Goal: Task Accomplishment & Management: Complete application form

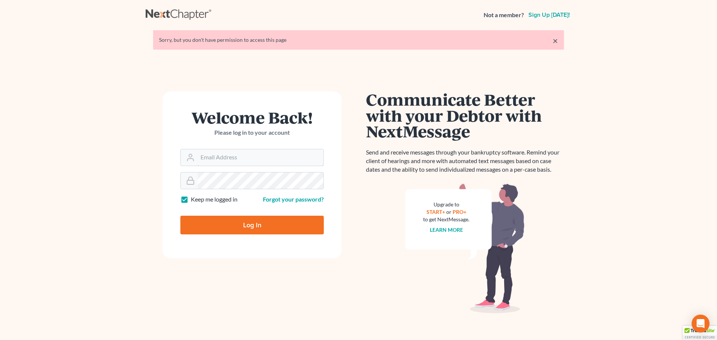
type input "lsaedi@saedilawgroup.com"
click at [269, 222] on input "Log In" at bounding box center [251, 225] width 143 height 19
type input "Thinking..."
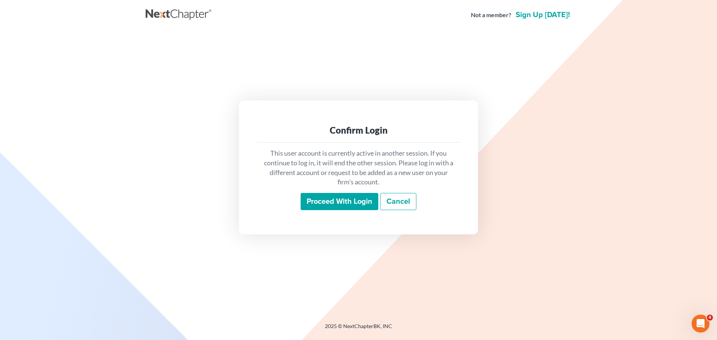
click at [356, 197] on input "Proceed with login" at bounding box center [339, 201] width 78 height 17
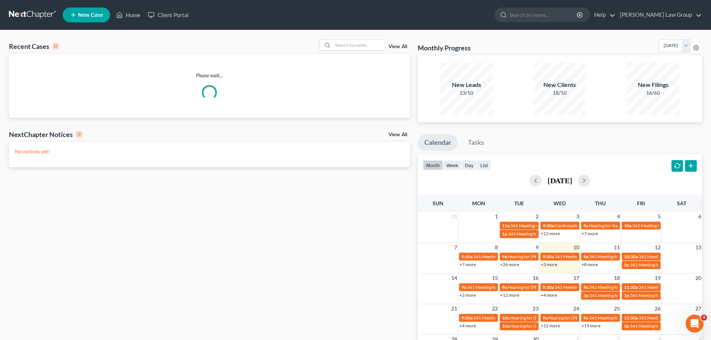
click at [346, 51] on div "Recent Cases 0 View All" at bounding box center [209, 46] width 401 height 15
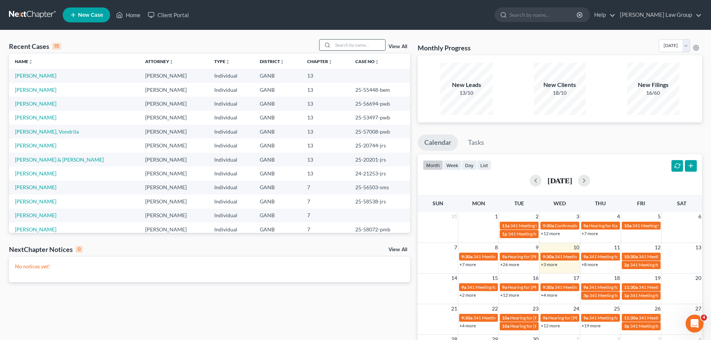
click at [344, 48] on input "search" at bounding box center [359, 45] width 52 height 11
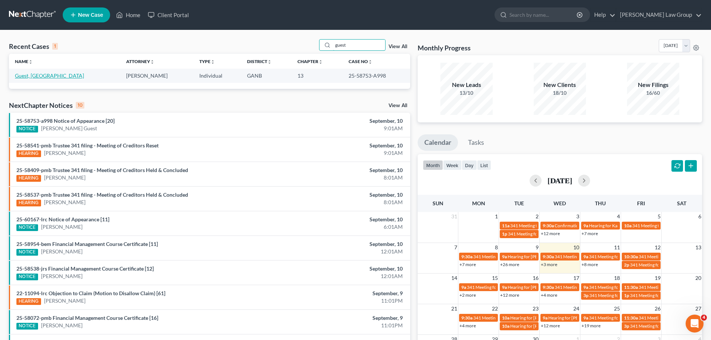
type input "guest"
click at [34, 75] on link "Guest, Kamaria" at bounding box center [49, 75] width 69 height 6
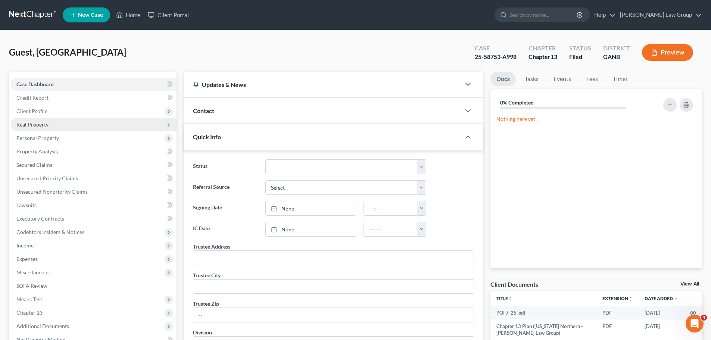
click at [57, 119] on span "Real Property" at bounding box center [93, 124] width 166 height 13
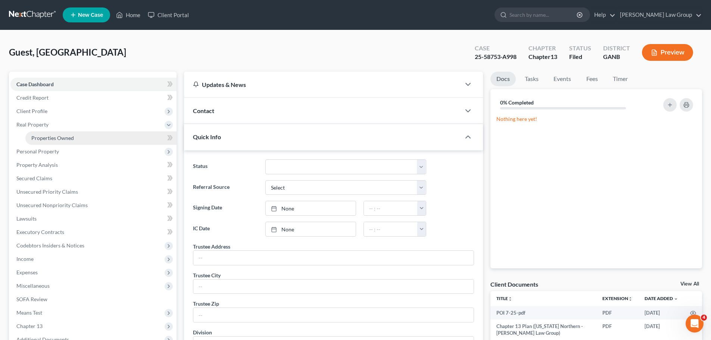
click at [66, 135] on span "Properties Owned" at bounding box center [52, 138] width 43 height 6
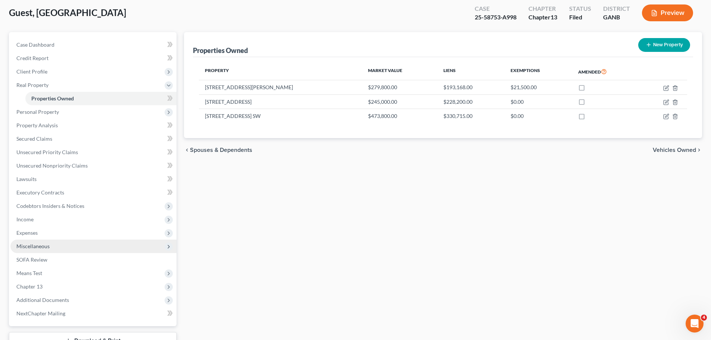
scroll to position [97, 0]
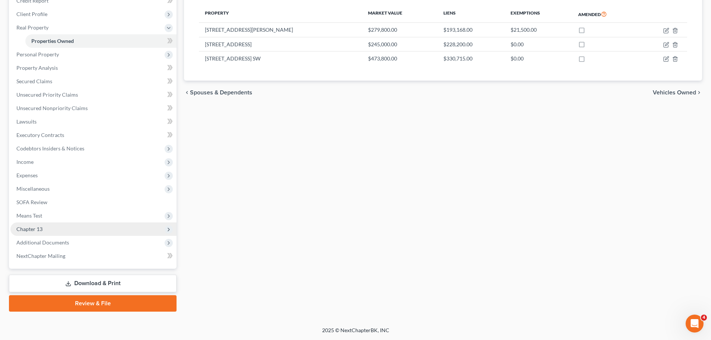
click at [88, 226] on span "Chapter 13" at bounding box center [93, 228] width 166 height 13
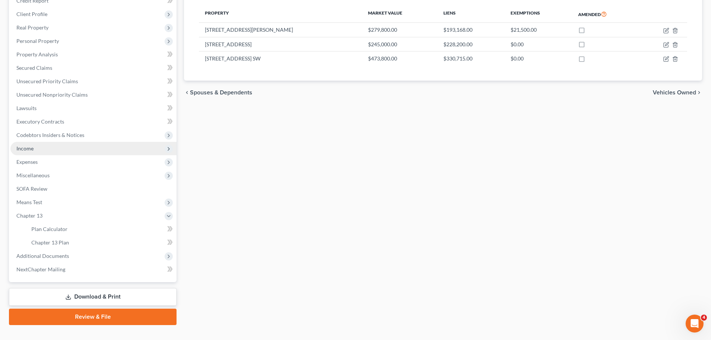
click at [52, 145] on span "Income" at bounding box center [93, 148] width 166 height 13
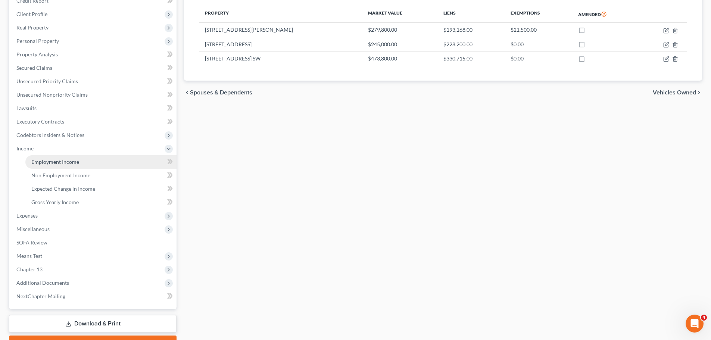
click at [74, 155] on link "Employment Income" at bounding box center [100, 161] width 151 height 13
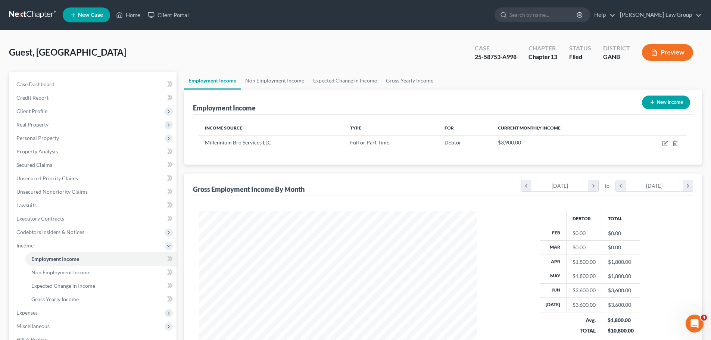
scroll to position [139, 293]
click at [282, 81] on link "Non Employment Income" at bounding box center [275, 81] width 68 height 18
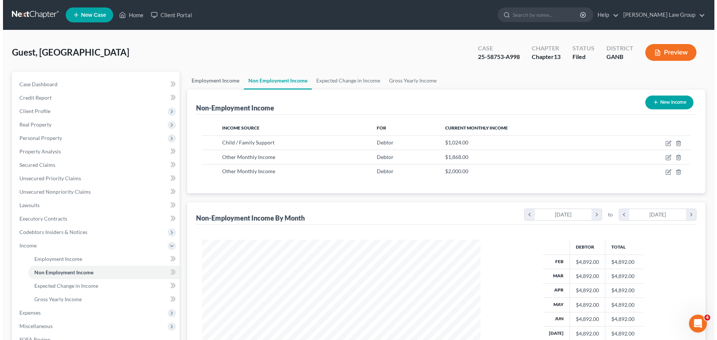
scroll to position [139, 293]
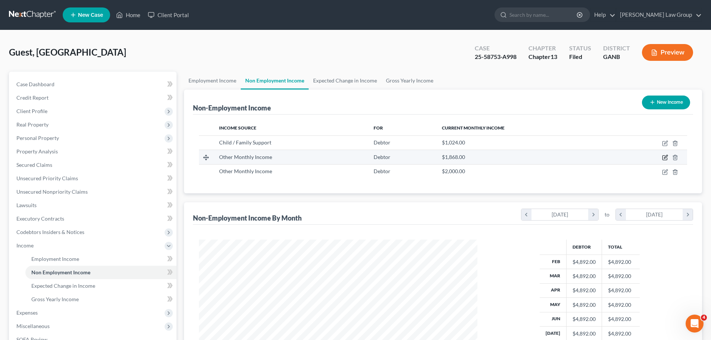
click at [665, 155] on icon "button" at bounding box center [665, 157] width 6 height 6
select select "13"
select select "0"
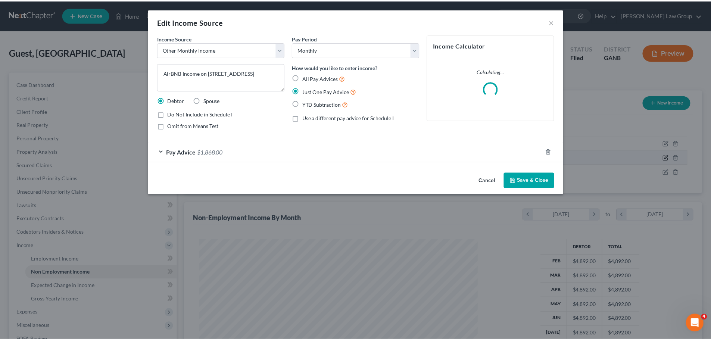
scroll to position [140, 296]
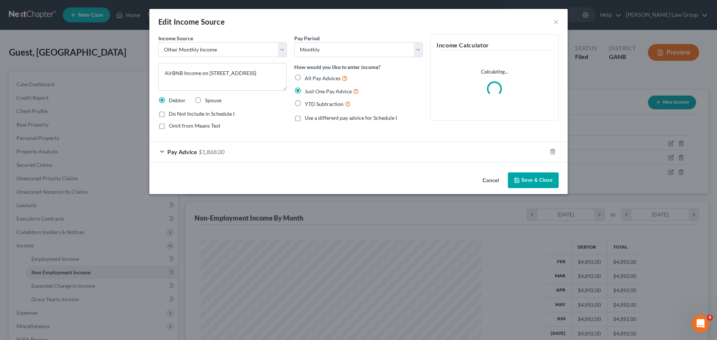
click at [532, 174] on button "Save & Close" at bounding box center [533, 180] width 51 height 16
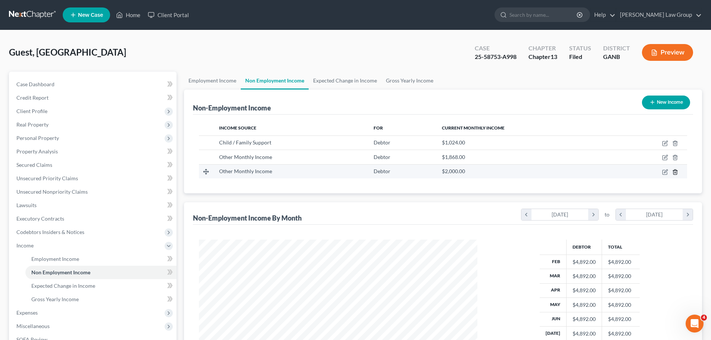
scroll to position [139, 293]
click at [664, 172] on icon "button" at bounding box center [665, 172] width 6 height 6
select select "13"
select select "0"
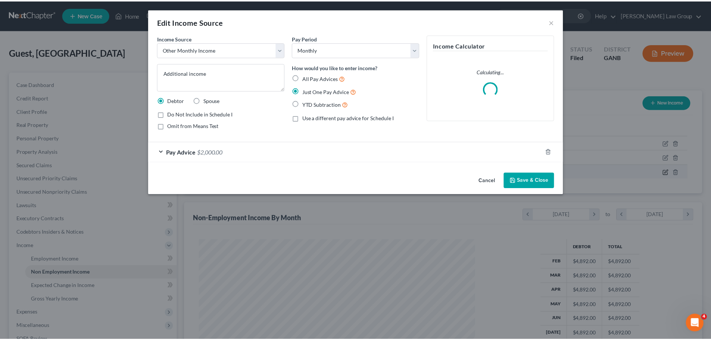
scroll to position [140, 296]
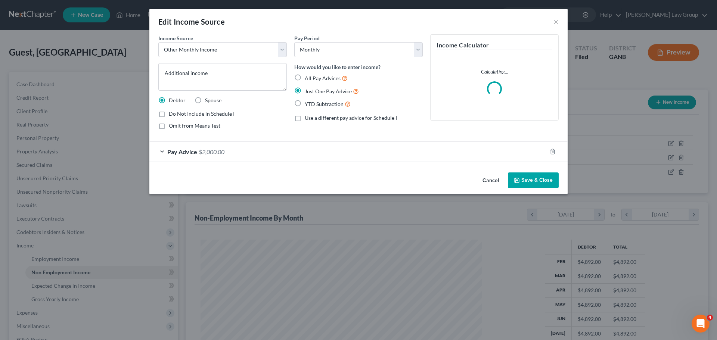
click at [522, 180] on button "Save & Close" at bounding box center [533, 180] width 51 height 16
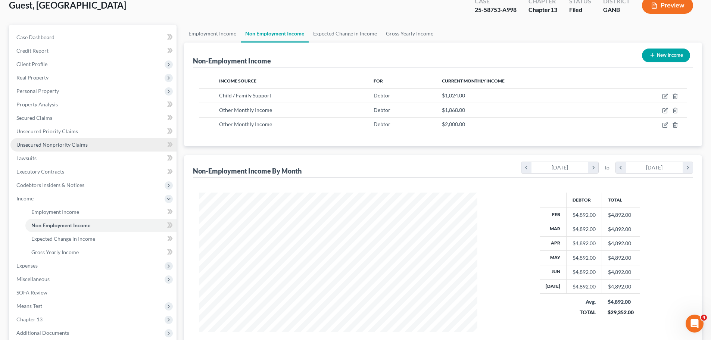
scroll to position [137, 0]
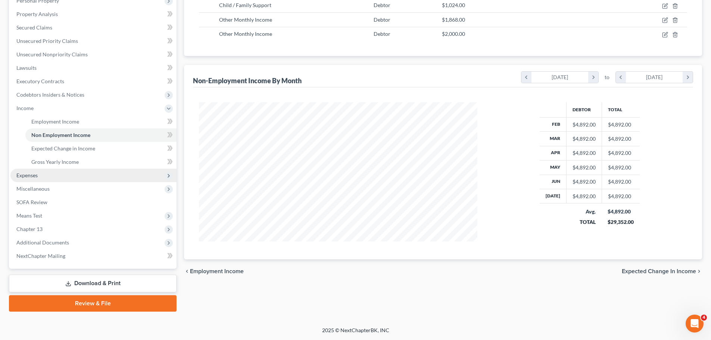
click at [50, 177] on span "Expenses" at bounding box center [93, 175] width 166 height 13
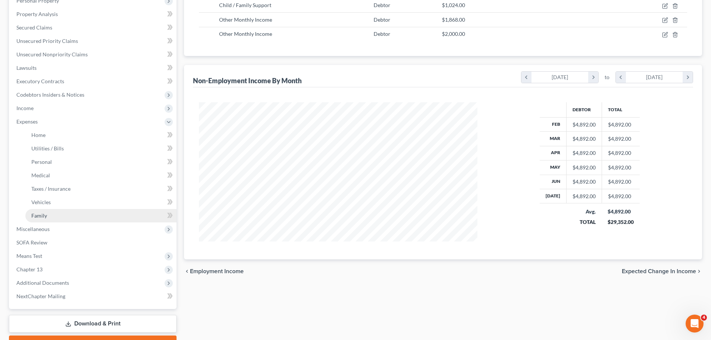
click at [44, 214] on span "Family" at bounding box center [39, 215] width 16 height 6
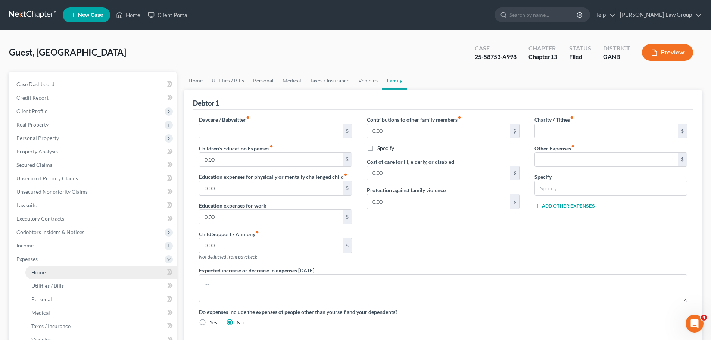
click at [49, 271] on link "Home" at bounding box center [100, 272] width 151 height 13
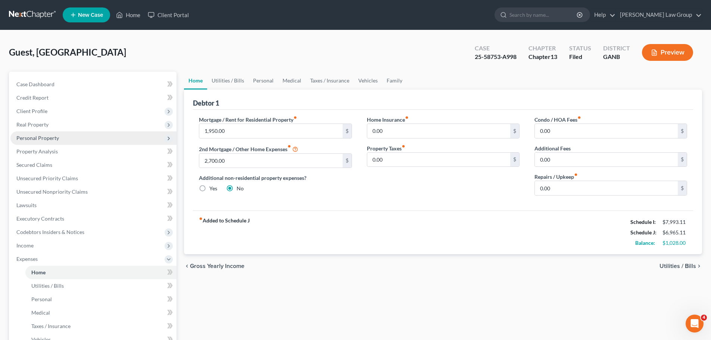
click at [58, 138] on span "Personal Property" at bounding box center [37, 138] width 43 height 6
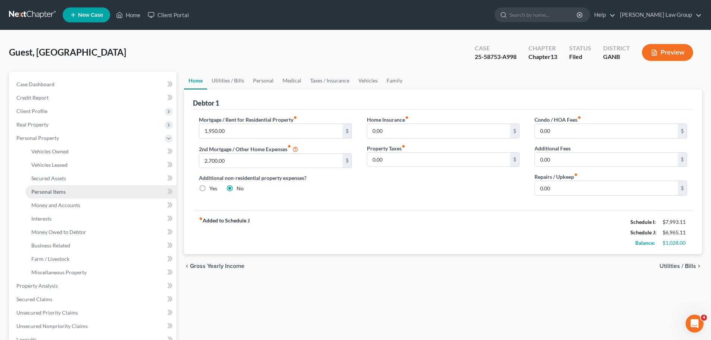
click at [49, 190] on span "Personal Items" at bounding box center [48, 191] width 34 height 6
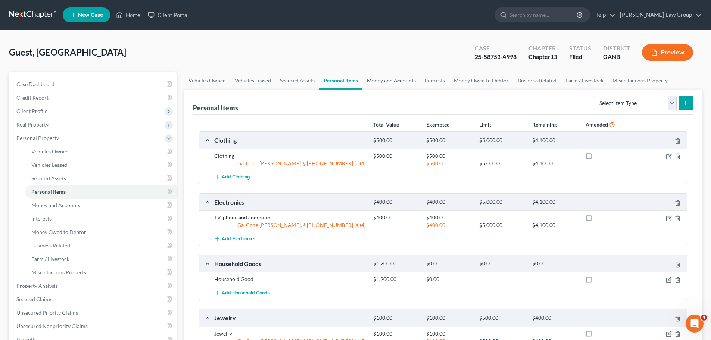
click at [385, 86] on link "Money and Accounts" at bounding box center [391, 81] width 58 height 18
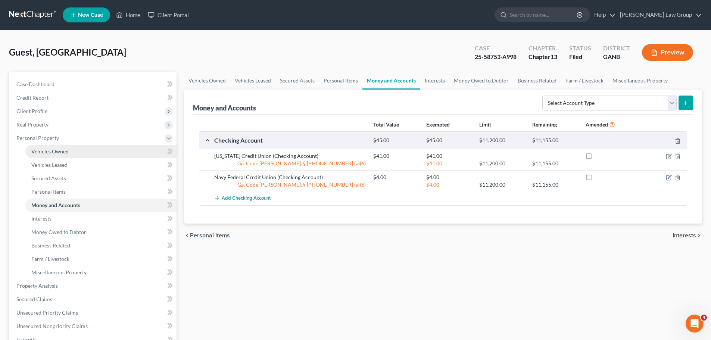
click at [49, 156] on link "Vehicles Owned" at bounding box center [100, 151] width 151 height 13
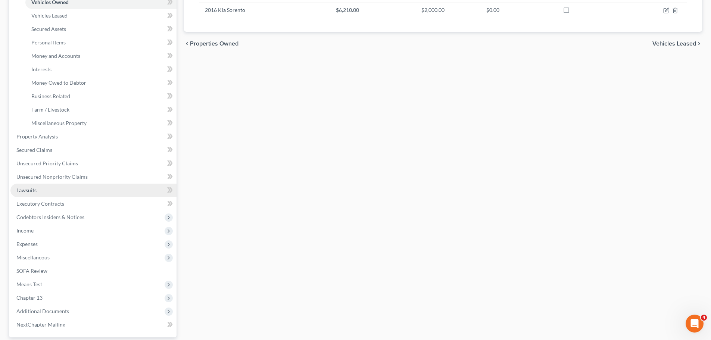
click at [53, 190] on link "Lawsuits" at bounding box center [93, 190] width 166 height 13
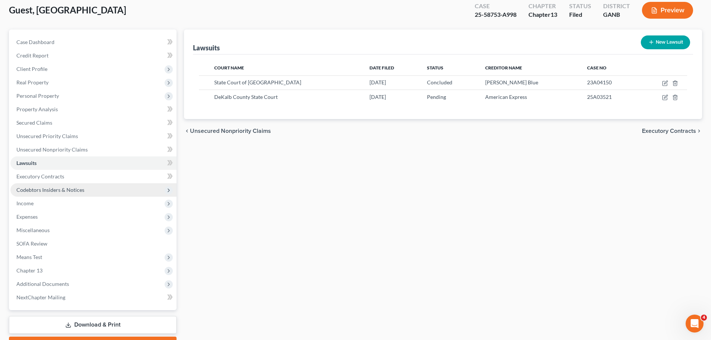
scroll to position [75, 0]
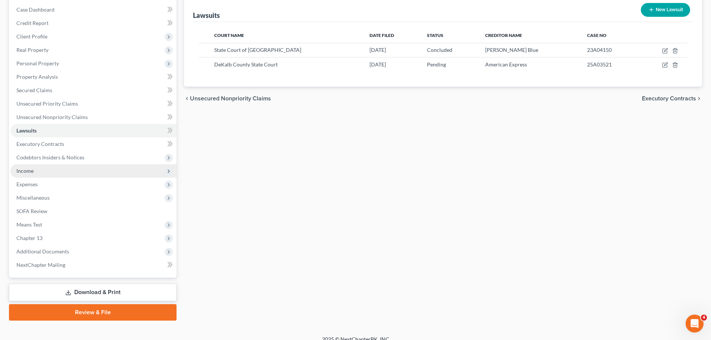
click at [48, 171] on span "Income" at bounding box center [93, 170] width 166 height 13
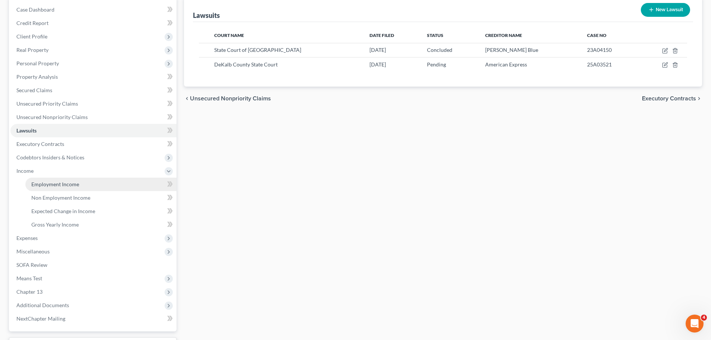
click at [79, 188] on link "Employment Income" at bounding box center [100, 184] width 151 height 13
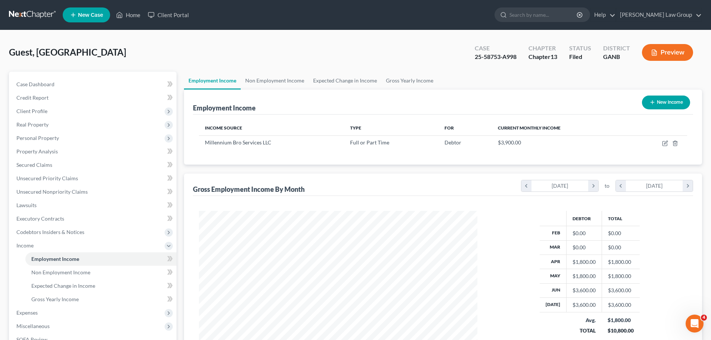
scroll to position [139, 293]
click at [276, 74] on link "Non Employment Income" at bounding box center [275, 81] width 68 height 18
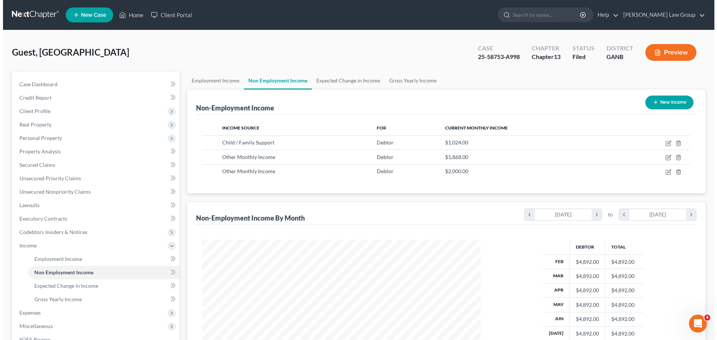
scroll to position [139, 293]
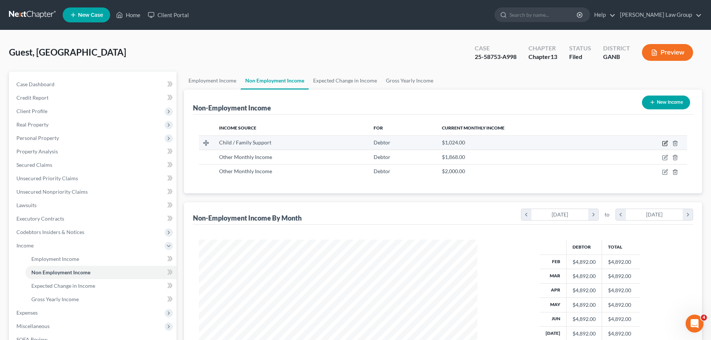
click at [662, 144] on icon "button" at bounding box center [665, 143] width 6 height 6
select select "7"
select select "0"
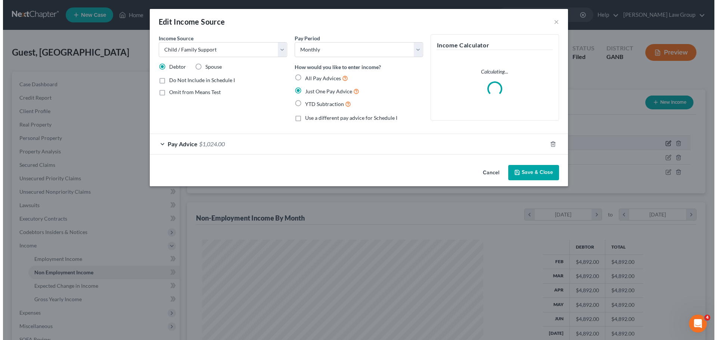
scroll to position [0, 0]
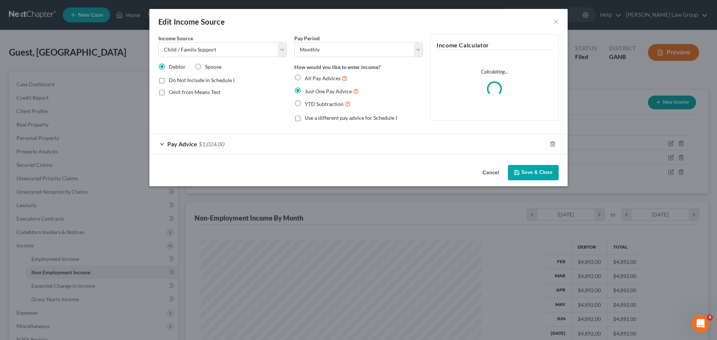
click at [533, 172] on button "Save & Close" at bounding box center [533, 173] width 51 height 16
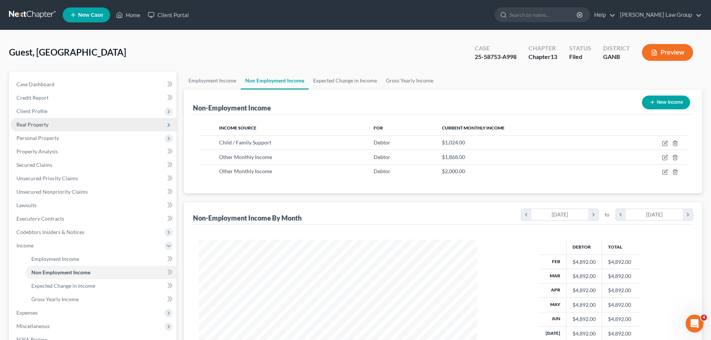
click at [41, 121] on span "Real Property" at bounding box center [32, 124] width 32 height 6
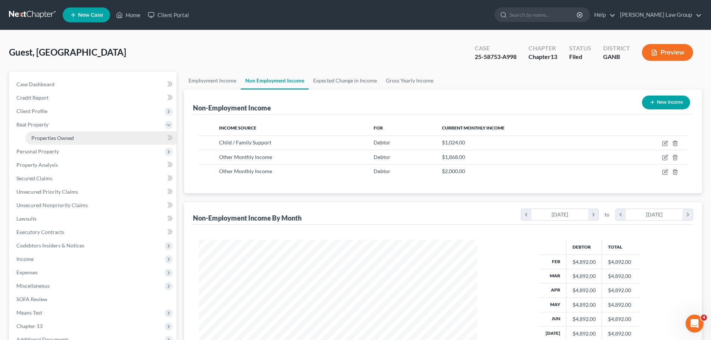
click at [66, 132] on link "Properties Owned" at bounding box center [100, 137] width 151 height 13
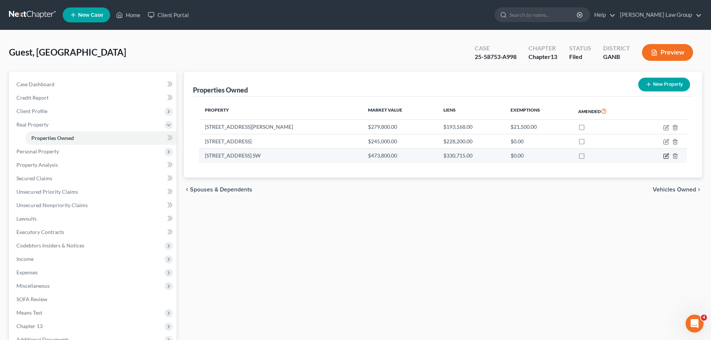
click at [666, 155] on icon "button" at bounding box center [666, 156] width 6 height 6
select select "10"
select select "0"
select select "45"
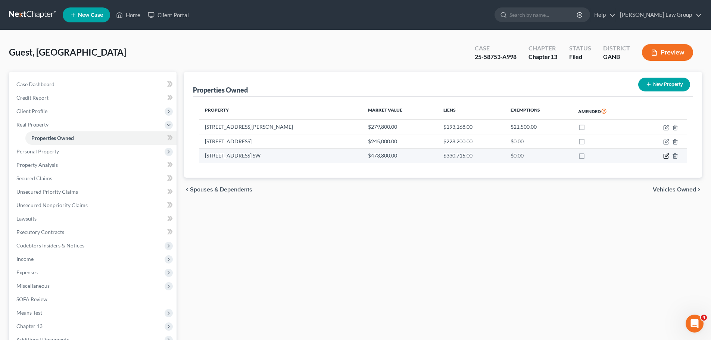
select select "0"
select select "2"
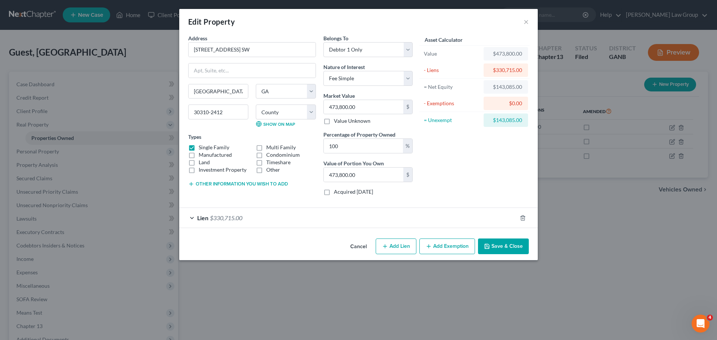
click at [208, 215] on span "Lien" at bounding box center [202, 217] width 11 height 7
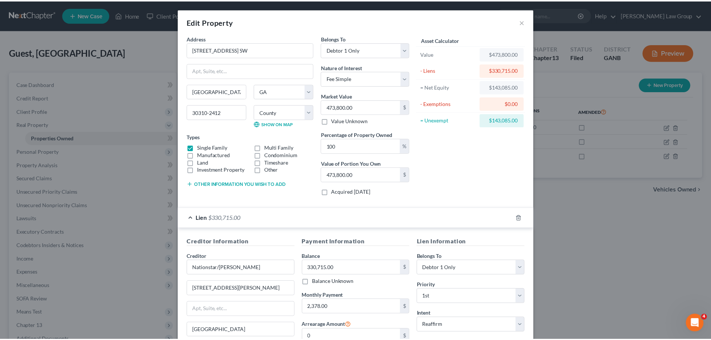
scroll to position [94, 0]
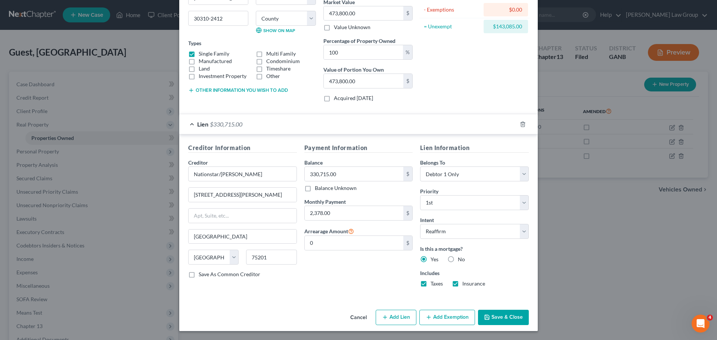
click at [502, 317] on button "Save & Close" at bounding box center [503, 318] width 51 height 16
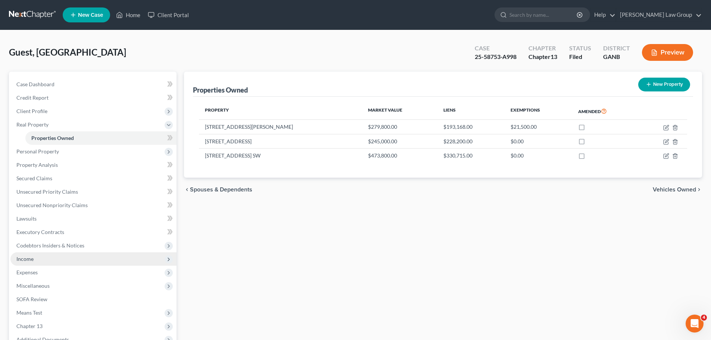
click at [78, 257] on span "Income" at bounding box center [93, 258] width 166 height 13
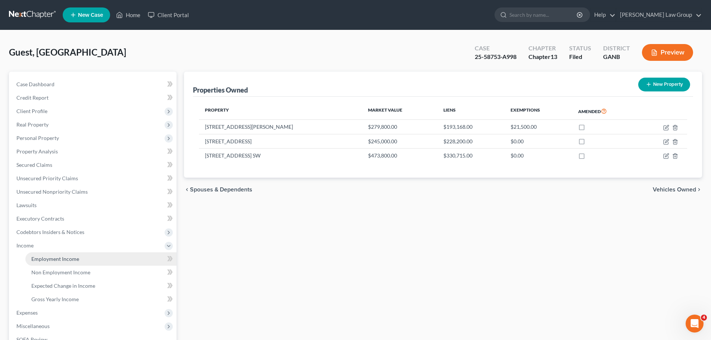
click at [94, 260] on link "Employment Income" at bounding box center [100, 258] width 151 height 13
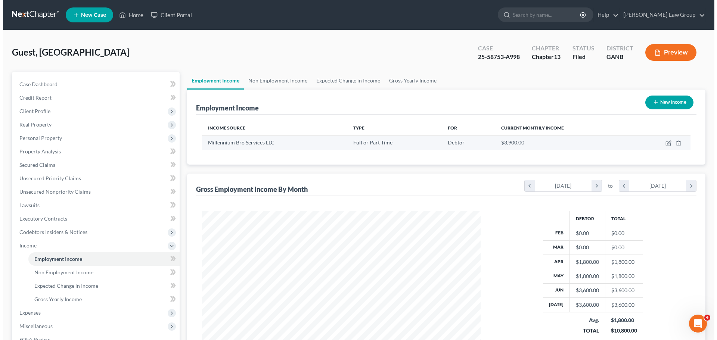
scroll to position [139, 293]
click at [665, 146] on icon "button" at bounding box center [664, 143] width 4 height 4
select select "0"
select select "10"
select select "2"
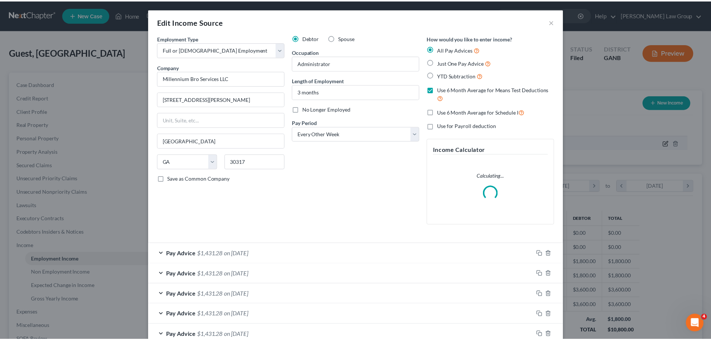
scroll to position [140, 296]
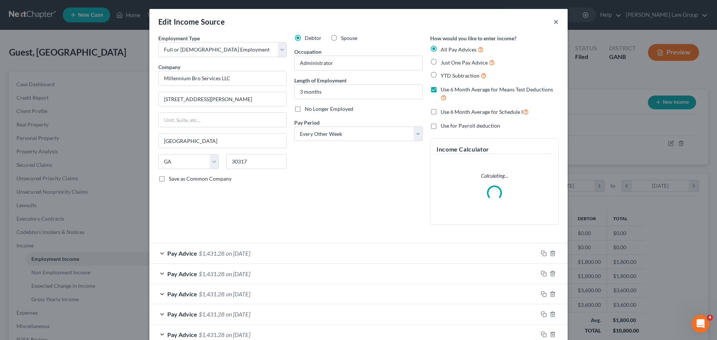
click at [553, 19] on button "×" at bounding box center [555, 21] width 5 height 9
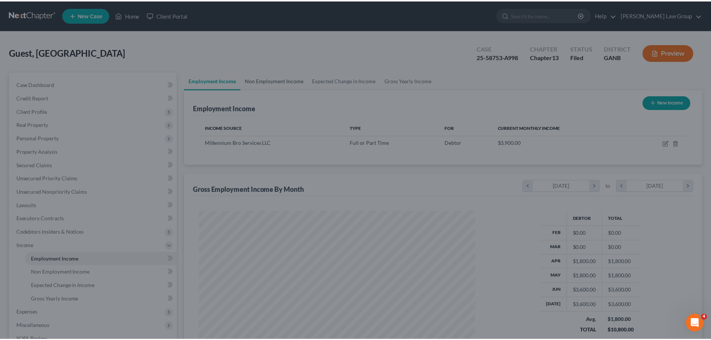
scroll to position [373048, 372893]
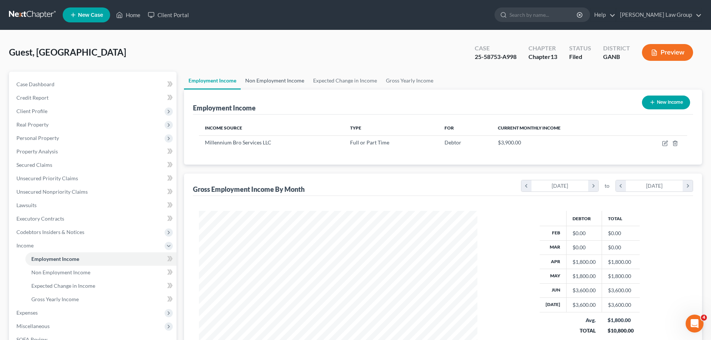
click at [281, 78] on link "Non Employment Income" at bounding box center [275, 81] width 68 height 18
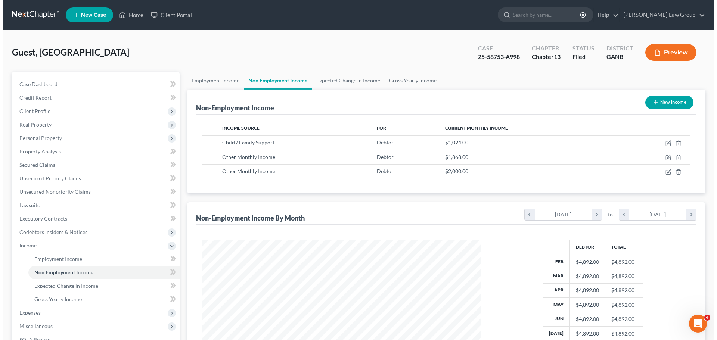
scroll to position [139, 293]
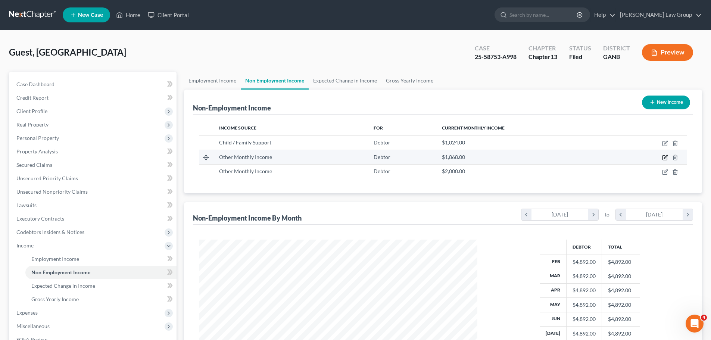
click at [664, 158] on icon "button" at bounding box center [665, 156] width 3 height 3
select select "13"
select select "0"
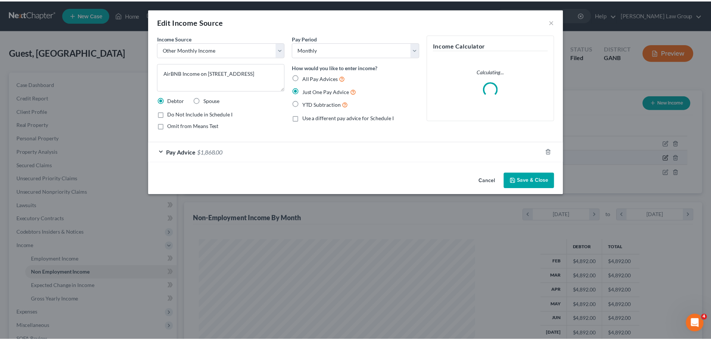
scroll to position [140, 296]
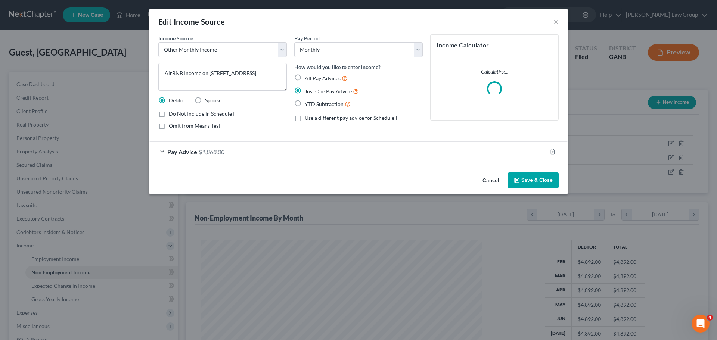
click at [188, 155] on span "Pay Advice" at bounding box center [182, 151] width 30 height 7
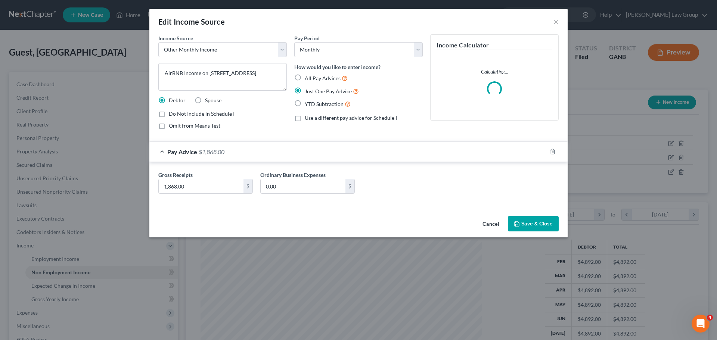
click at [540, 225] on button "Save & Close" at bounding box center [533, 224] width 51 height 16
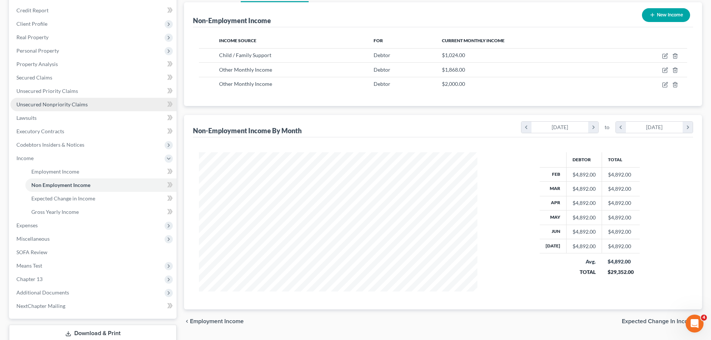
scroll to position [25, 0]
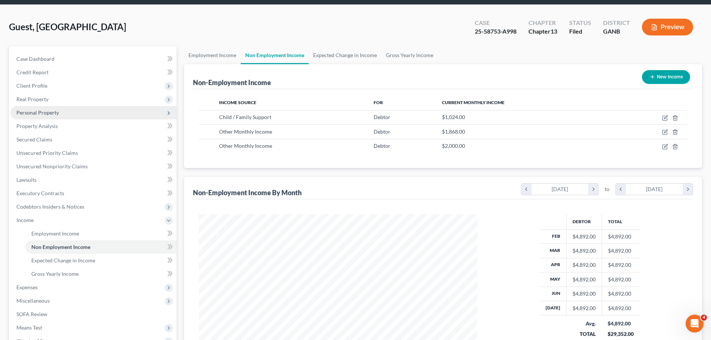
click at [85, 112] on span "Personal Property" at bounding box center [93, 112] width 166 height 13
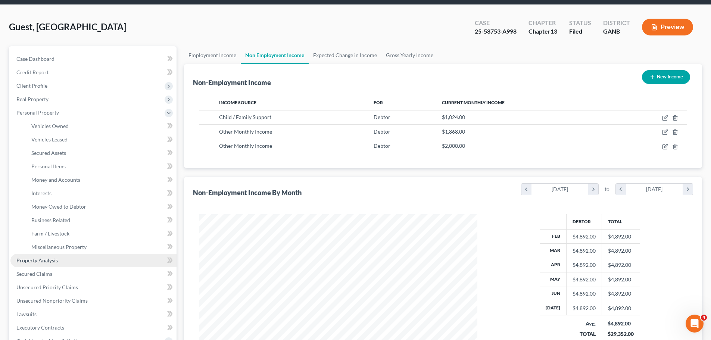
click at [82, 254] on link "Property Analysis" at bounding box center [93, 260] width 166 height 13
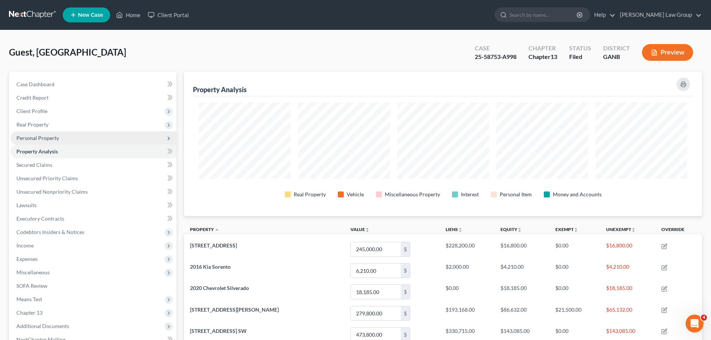
scroll to position [144, 518]
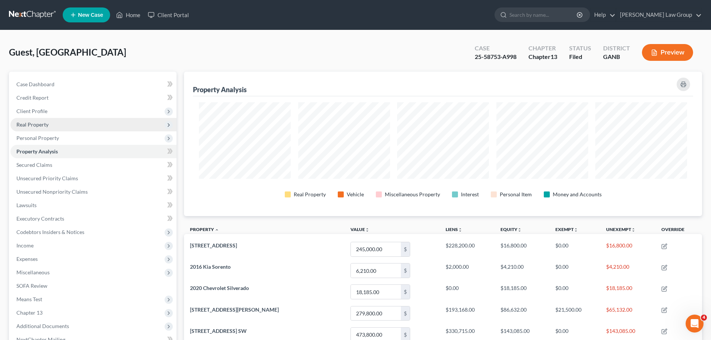
click at [30, 126] on span "Real Property" at bounding box center [32, 124] width 32 height 6
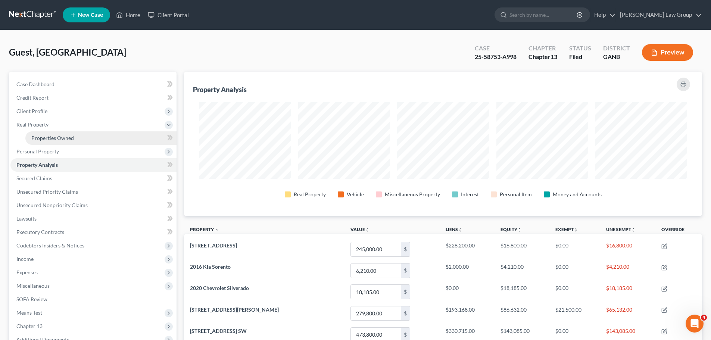
click at [55, 137] on span "Properties Owned" at bounding box center [52, 138] width 43 height 6
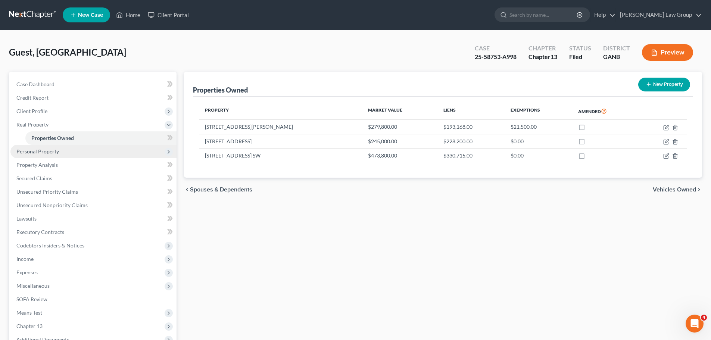
click at [62, 152] on span "Personal Property" at bounding box center [93, 151] width 166 height 13
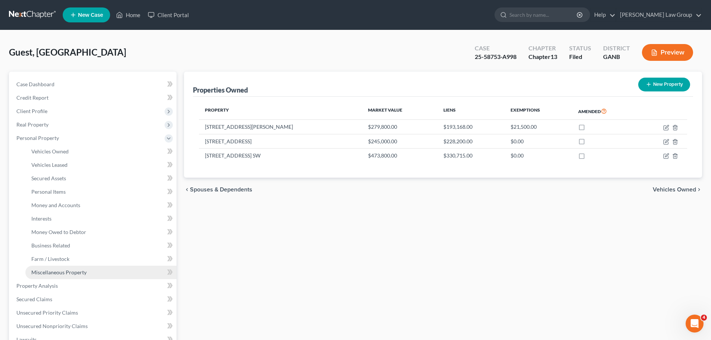
click at [63, 269] on span "Miscellaneous Property" at bounding box center [58, 272] width 55 height 6
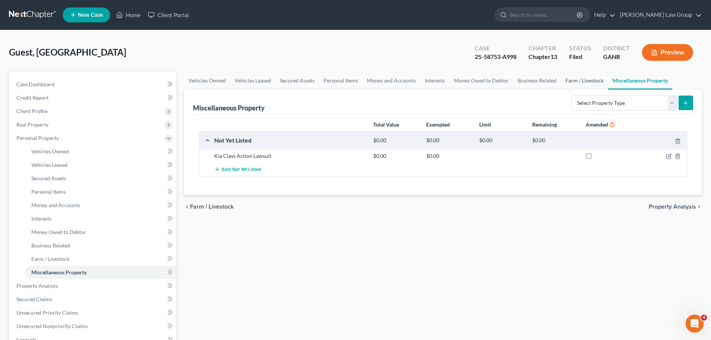
click at [572, 84] on link "Farm / Livestock" at bounding box center [584, 81] width 47 height 18
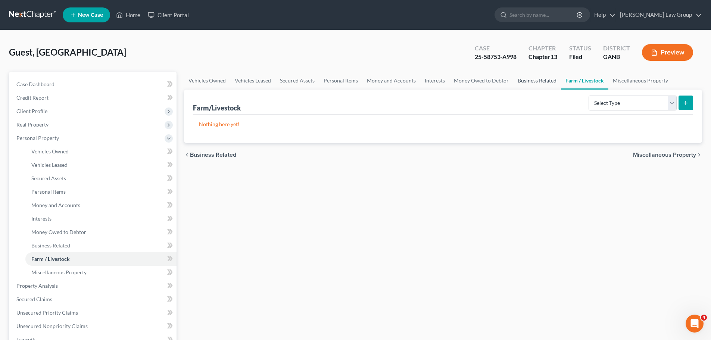
click at [531, 84] on link "Business Related" at bounding box center [537, 81] width 48 height 18
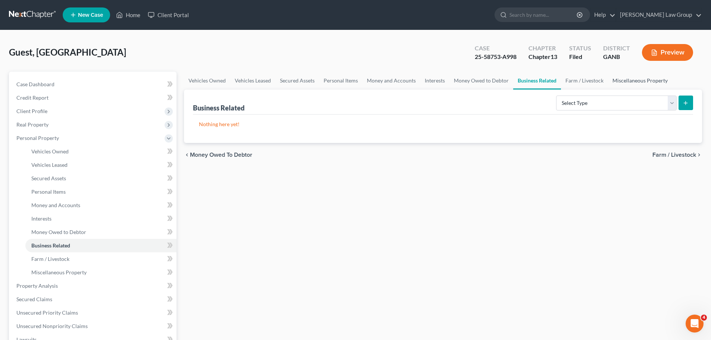
click at [628, 74] on link "Miscellaneous Property" at bounding box center [640, 81] width 64 height 18
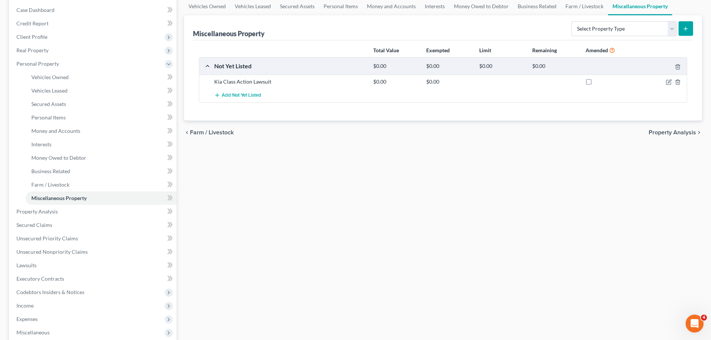
scroll to position [75, 0]
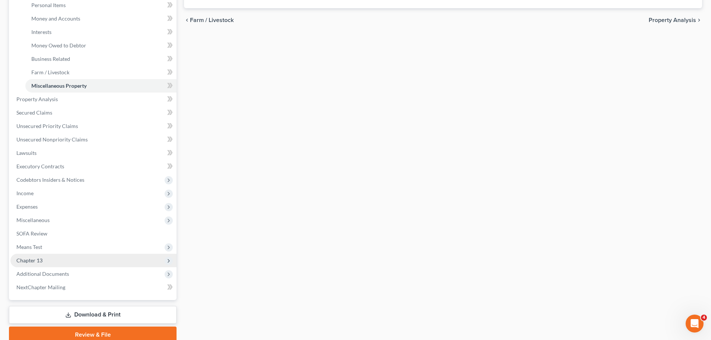
click at [80, 257] on span "Chapter 13" at bounding box center [93, 260] width 166 height 13
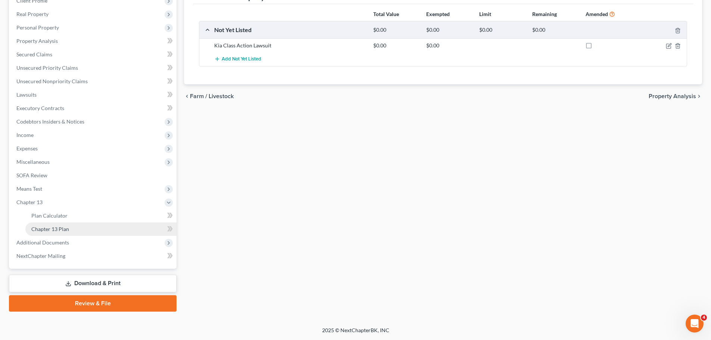
click at [98, 224] on link "Chapter 13 Plan" at bounding box center [100, 228] width 151 height 13
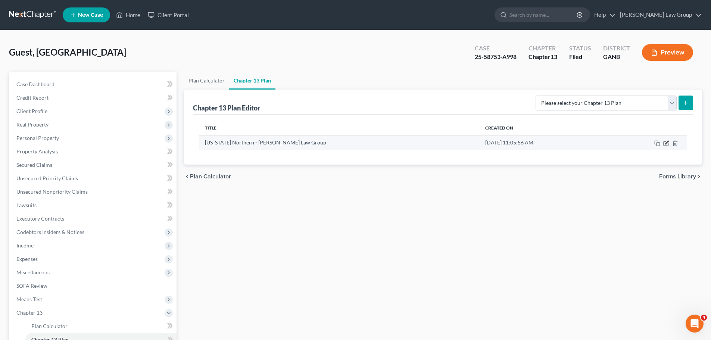
click at [665, 144] on icon "button" at bounding box center [666, 143] width 6 height 6
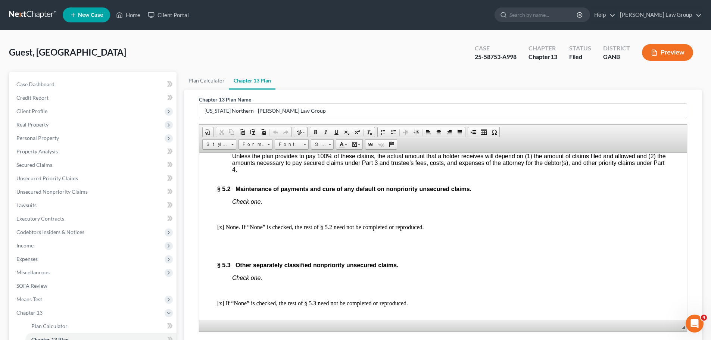
scroll to position [2762, 0]
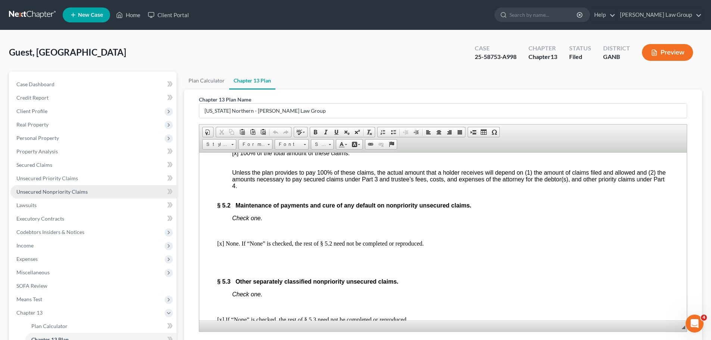
click at [79, 188] on span "Unsecured Nonpriority Claims" at bounding box center [51, 191] width 71 height 6
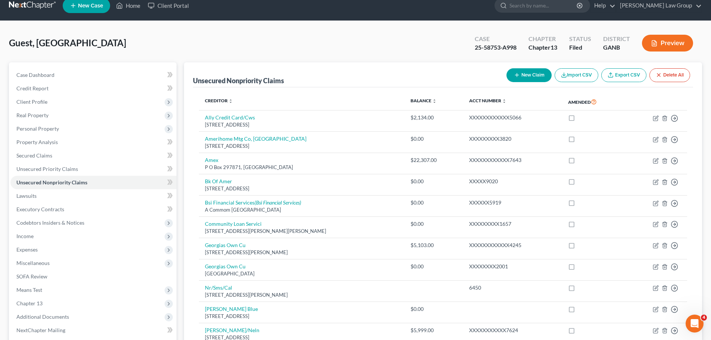
scroll to position [9, 0]
click at [103, 249] on span "Expenses" at bounding box center [93, 249] width 166 height 13
click at [106, 265] on link "Home" at bounding box center [100, 263] width 151 height 13
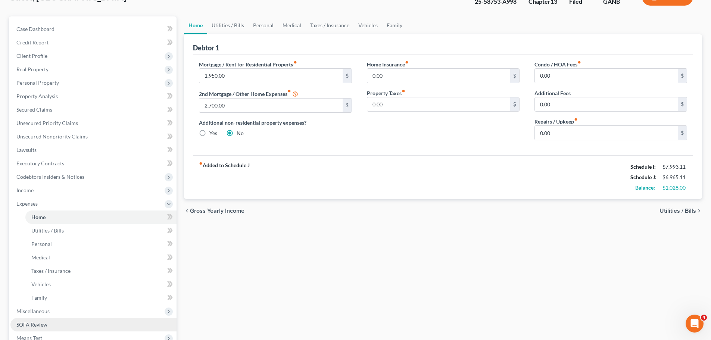
scroll to position [112, 0]
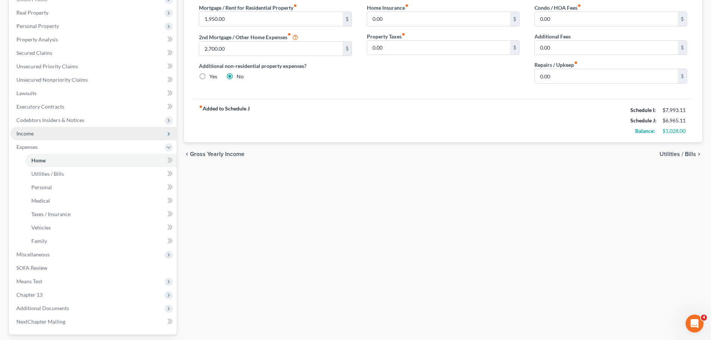
click at [62, 135] on span "Income" at bounding box center [93, 133] width 166 height 13
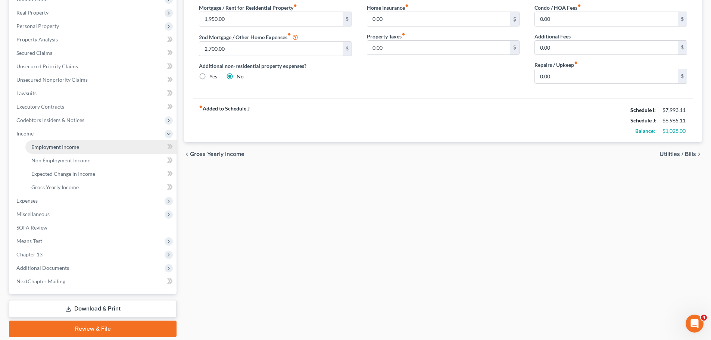
click at [79, 147] on link "Employment Income" at bounding box center [100, 146] width 151 height 13
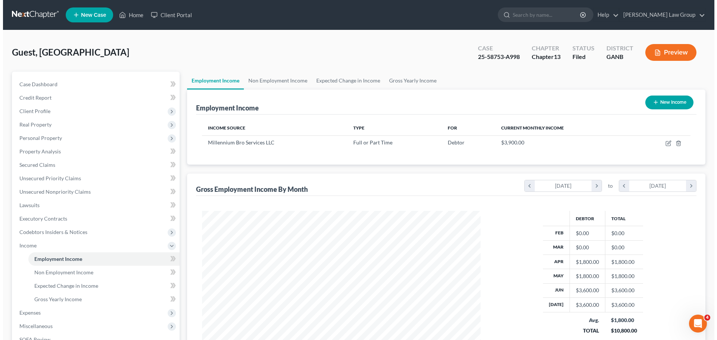
scroll to position [139, 293]
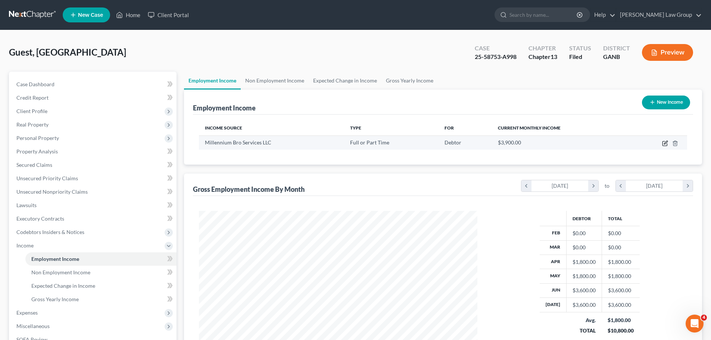
click at [665, 140] on icon "button" at bounding box center [665, 143] width 6 height 6
select select "0"
select select "10"
select select "2"
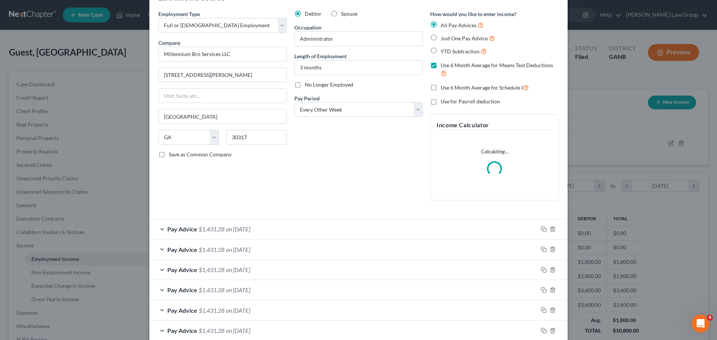
scroll to position [37, 0]
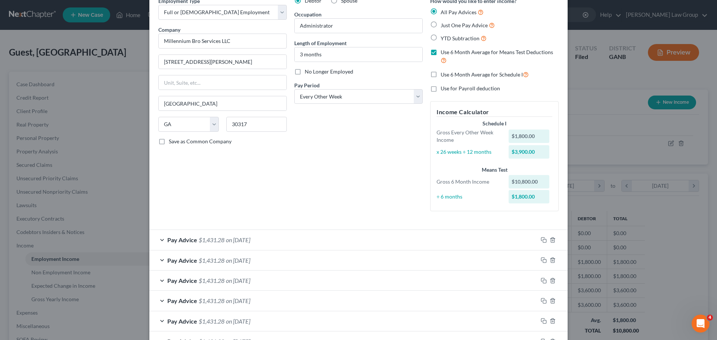
click at [183, 242] on span "Pay Advice" at bounding box center [182, 239] width 30 height 7
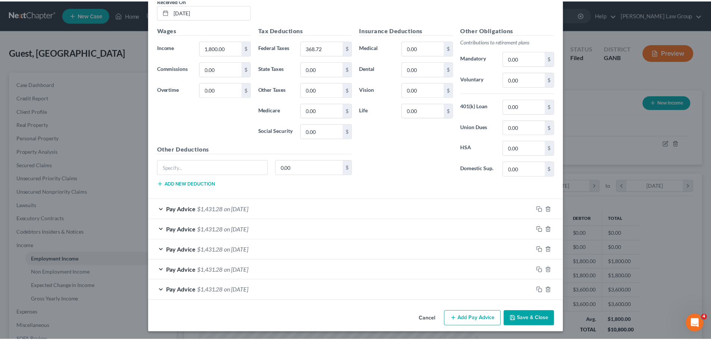
scroll to position [315, 0]
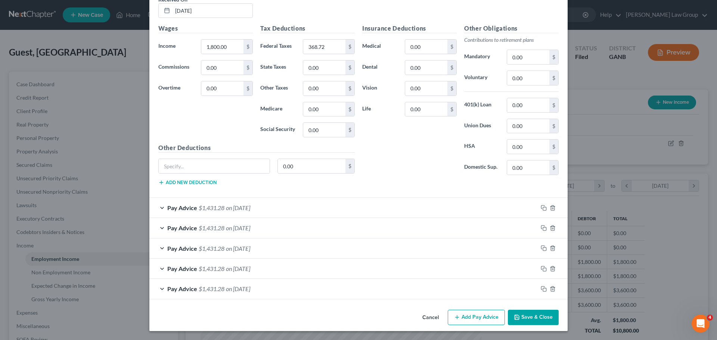
click at [527, 319] on button "Save & Close" at bounding box center [533, 318] width 51 height 16
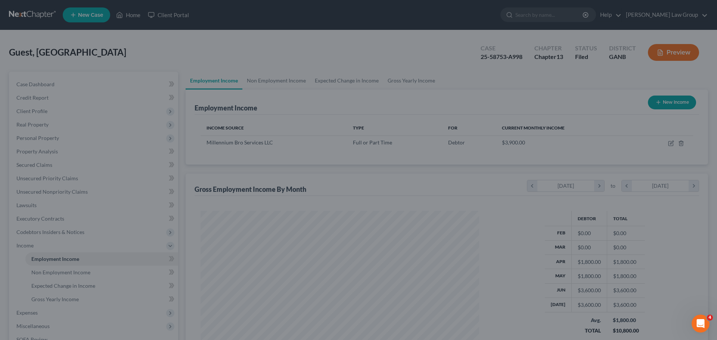
scroll to position [373048, 372893]
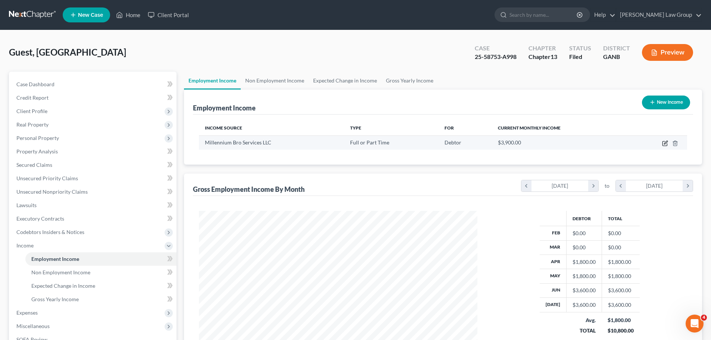
click at [667, 145] on icon "button" at bounding box center [664, 143] width 4 height 4
select select "0"
select select "10"
select select "2"
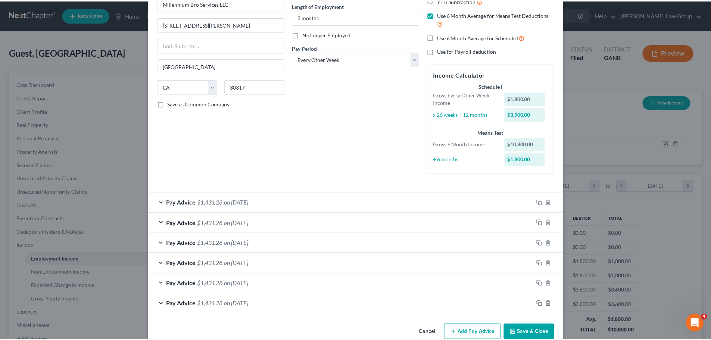
scroll to position [90, 0]
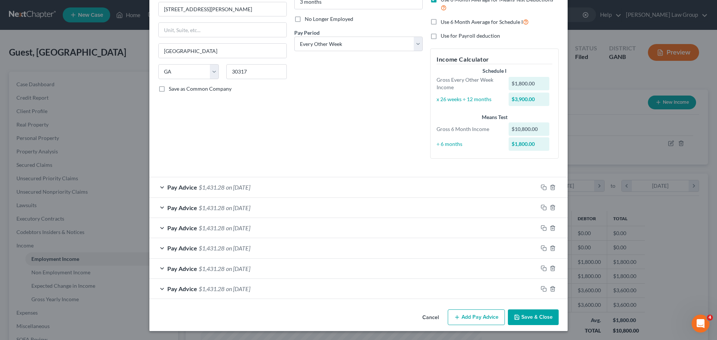
click at [534, 316] on button "Save & Close" at bounding box center [533, 317] width 51 height 16
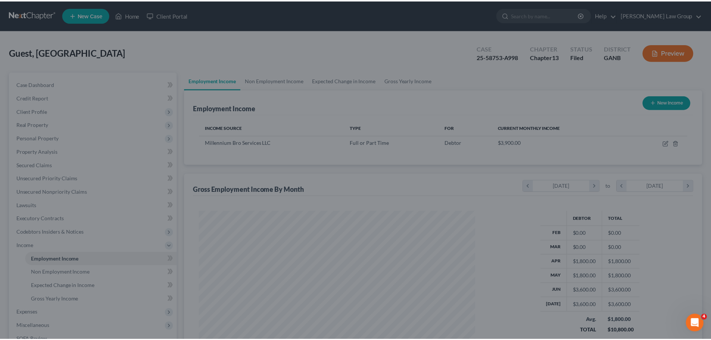
scroll to position [373048, 372893]
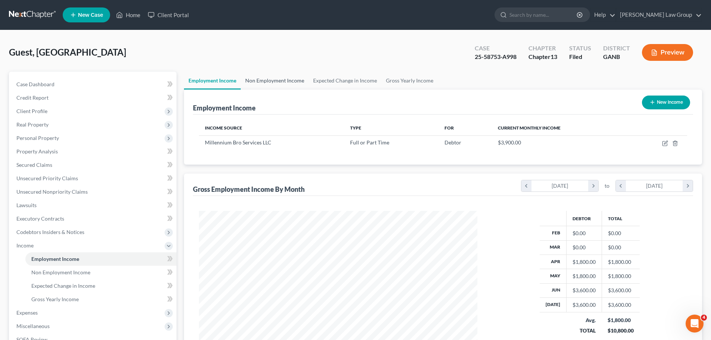
click at [273, 82] on link "Non Employment Income" at bounding box center [275, 81] width 68 height 18
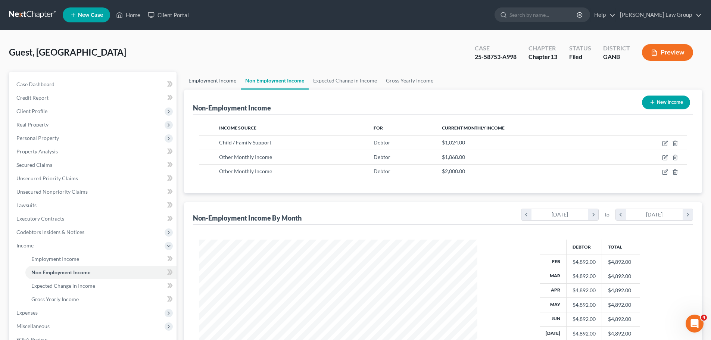
scroll to position [139, 293]
click at [209, 83] on link "Employment Income" at bounding box center [212, 81] width 57 height 18
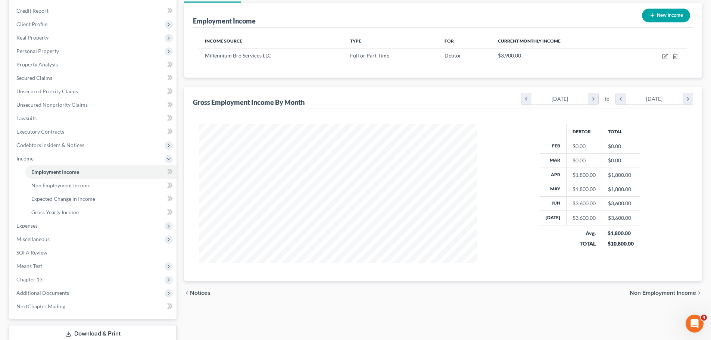
scroll to position [137, 0]
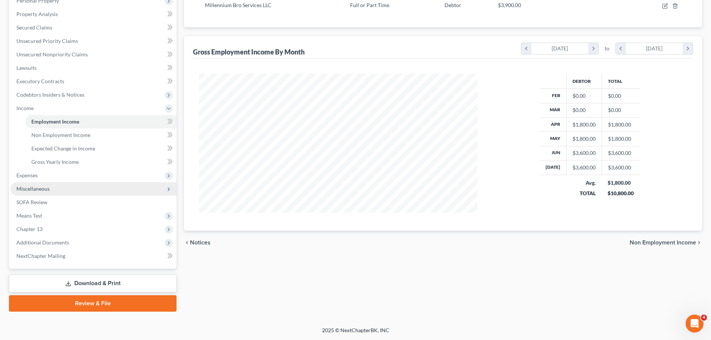
click at [83, 189] on span "Miscellaneous" at bounding box center [93, 188] width 166 height 13
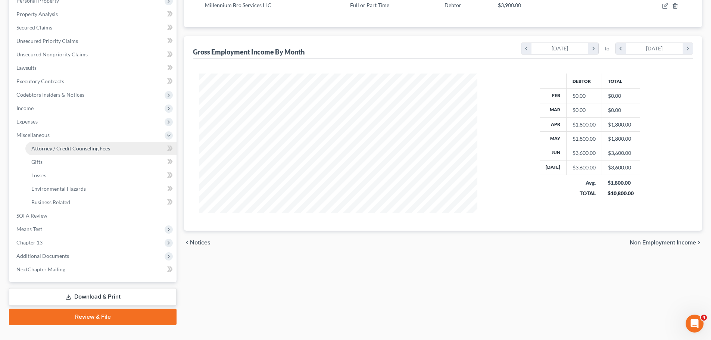
click at [119, 142] on link "Attorney / Credit Counseling Fees" at bounding box center [100, 148] width 151 height 13
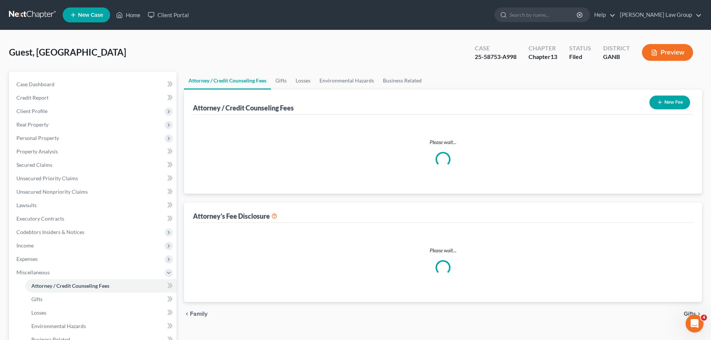
select select "1"
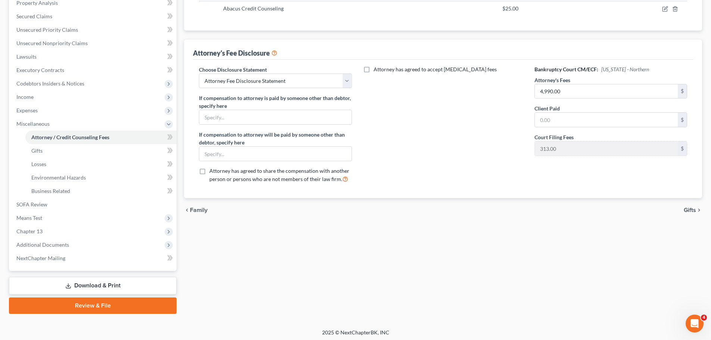
scroll to position [149, 0]
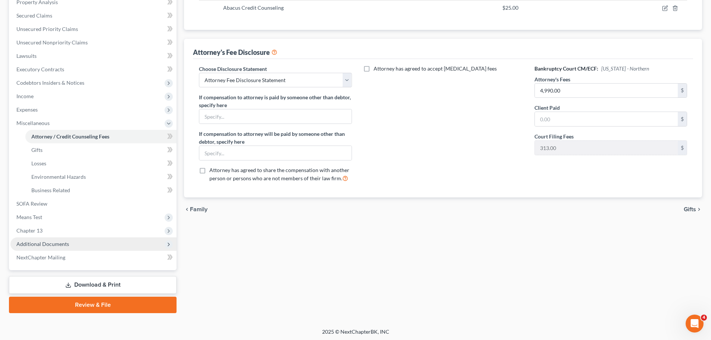
click at [113, 247] on span "Additional Documents" at bounding box center [93, 243] width 166 height 13
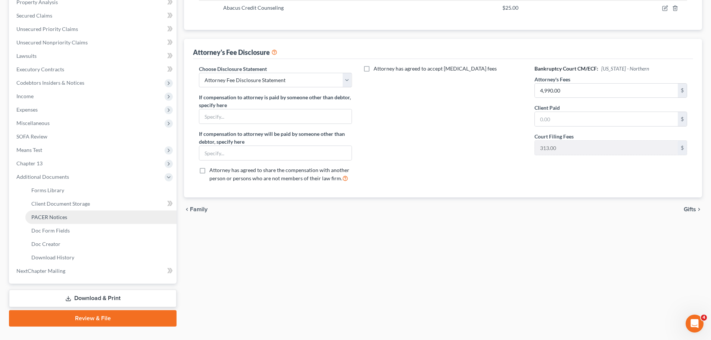
click at [87, 219] on link "PACER Notices" at bounding box center [100, 216] width 151 height 13
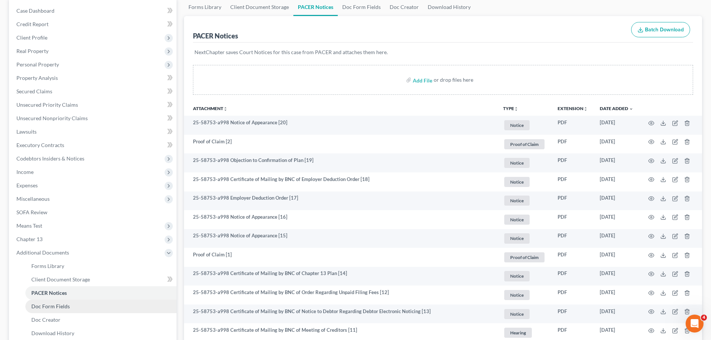
scroll to position [149, 0]
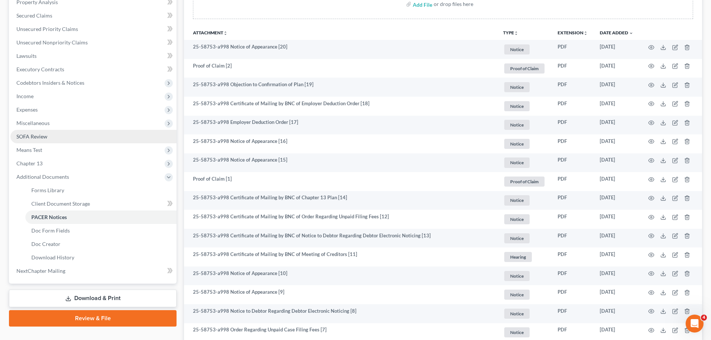
click at [63, 141] on link "SOFA Review" at bounding box center [93, 136] width 166 height 13
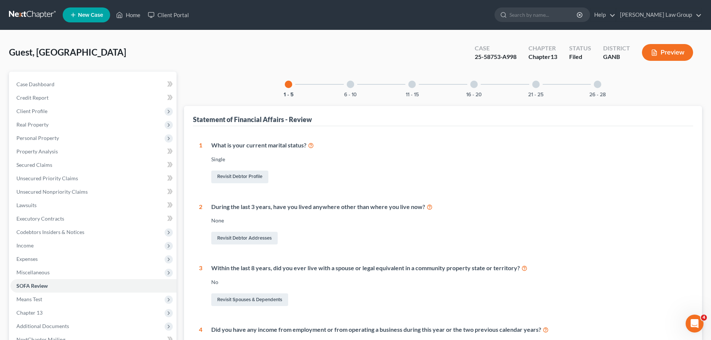
click at [529, 90] on div "21 - 25" at bounding box center [535, 84] width 25 height 25
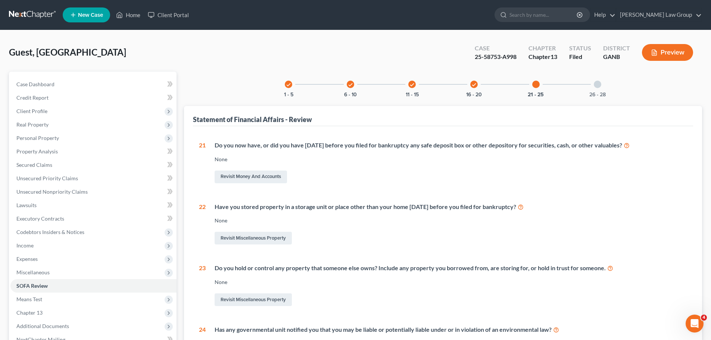
click at [600, 89] on div "26 - 28" at bounding box center [597, 84] width 25 height 25
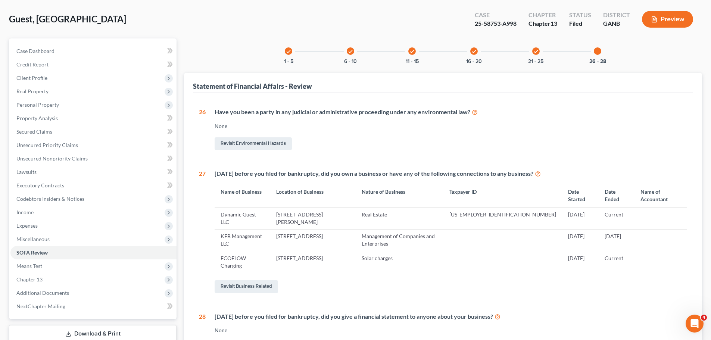
scroll to position [75, 0]
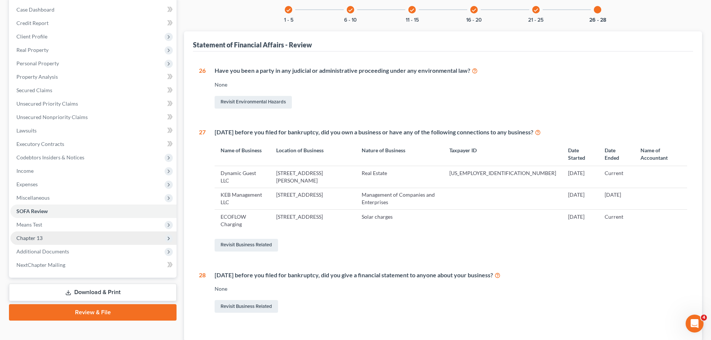
click at [112, 241] on span "Chapter 13" at bounding box center [93, 237] width 166 height 13
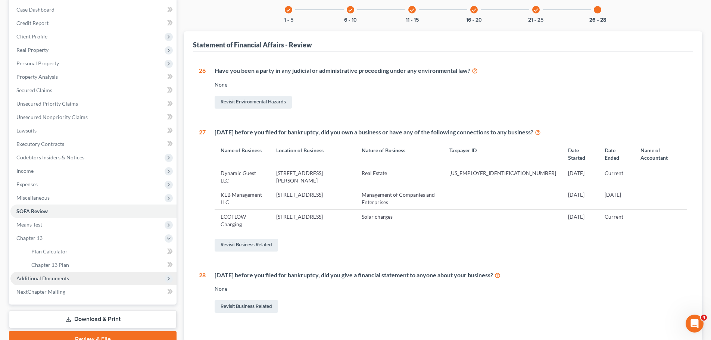
click at [121, 275] on span "Additional Documents" at bounding box center [93, 278] width 166 height 13
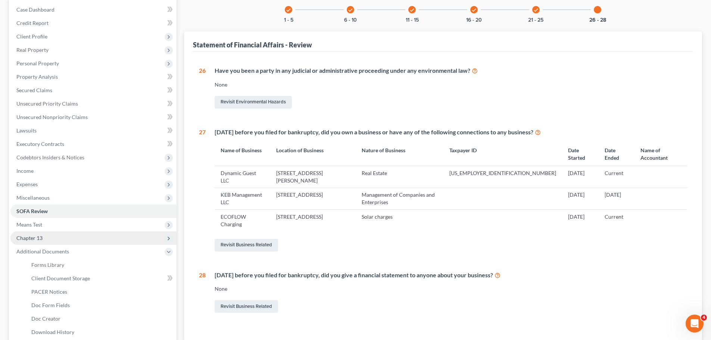
click at [138, 232] on span "Chapter 13" at bounding box center [93, 237] width 166 height 13
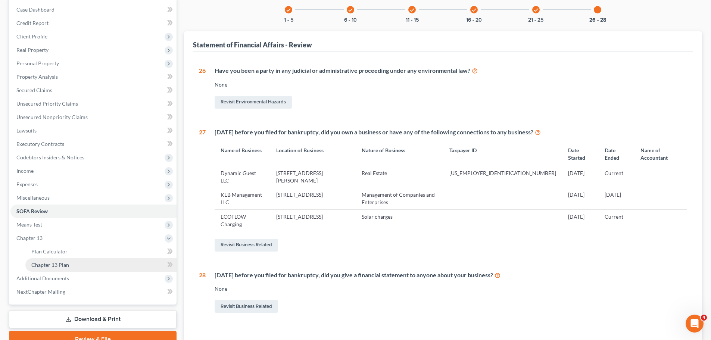
click at [136, 267] on link "Chapter 13 Plan" at bounding box center [100, 264] width 151 height 13
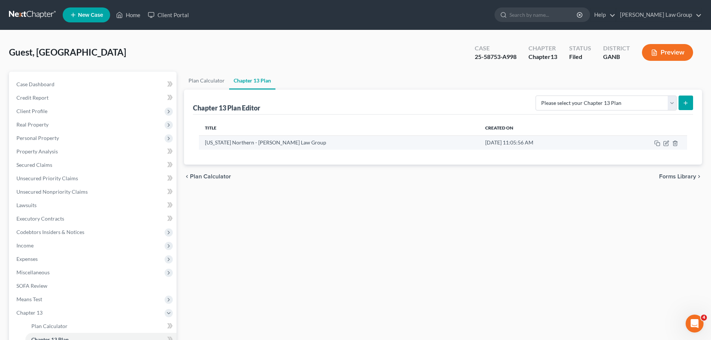
click at [667, 147] on td at bounding box center [646, 142] width 82 height 14
click at [666, 144] on icon "button" at bounding box center [666, 143] width 6 height 6
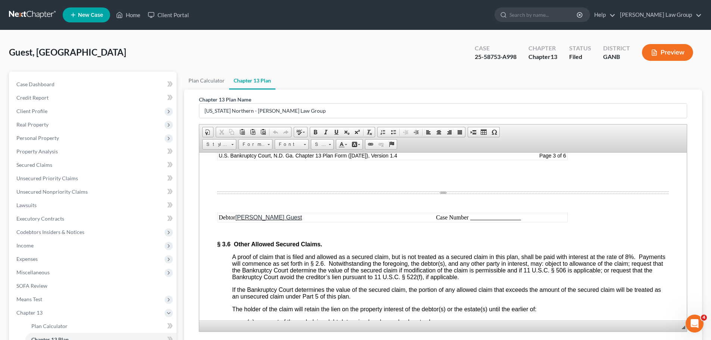
scroll to position [1969, 0]
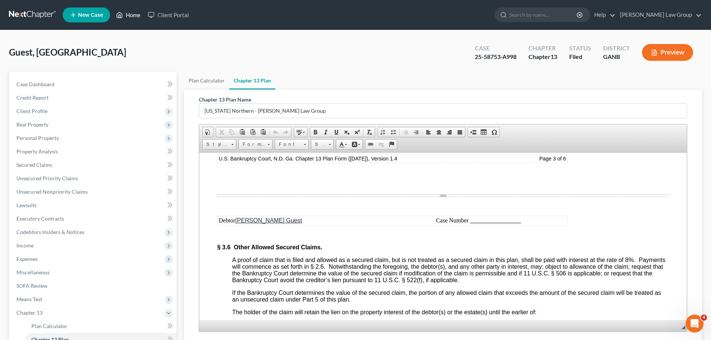
click at [131, 15] on link "Home" at bounding box center [128, 14] width 32 height 13
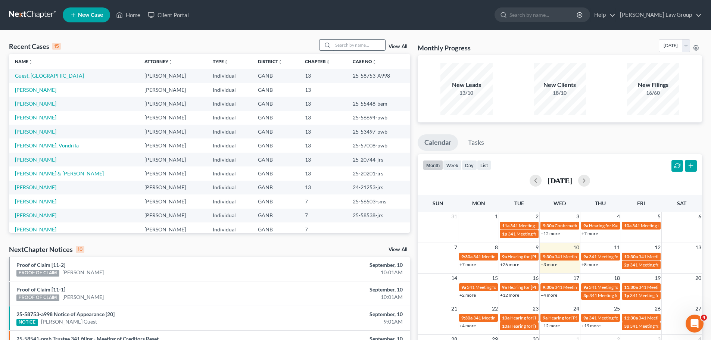
click at [346, 46] on input "search" at bounding box center [359, 45] width 52 height 11
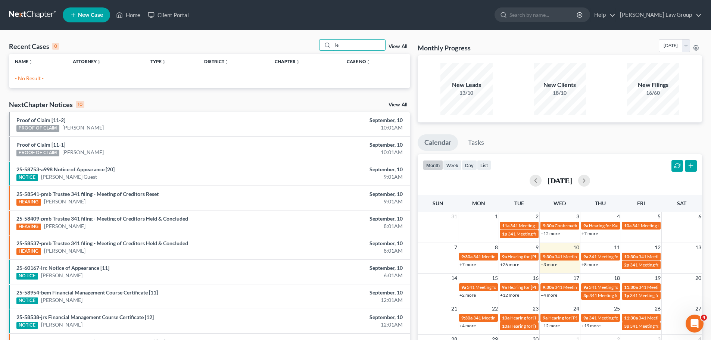
type input "l"
